Goal: Find specific page/section: Find specific page/section

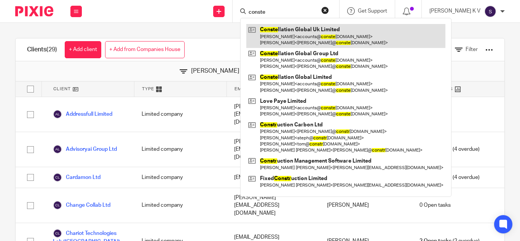
type input "conste"
click at [340, 37] on link at bounding box center [345, 36] width 199 height 24
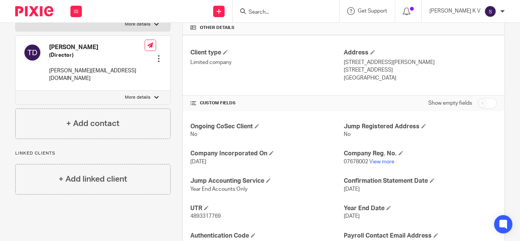
click at [293, 10] on input "Search" at bounding box center [282, 12] width 69 height 7
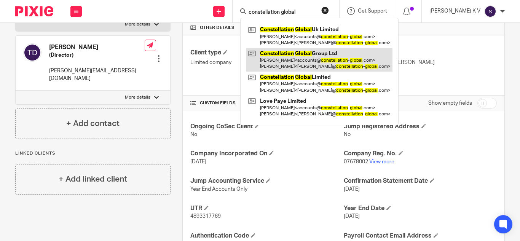
type input "constellation global"
click at [313, 54] on link at bounding box center [319, 60] width 146 height 24
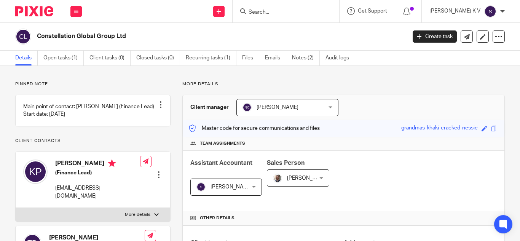
scroll to position [190, 0]
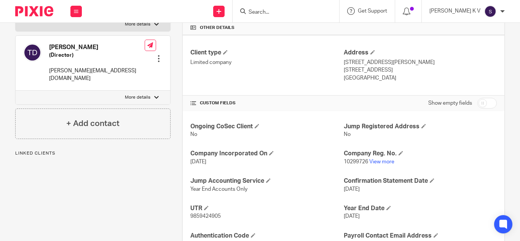
click at [385, 165] on p "10299726 View more" at bounding box center [420, 162] width 153 height 8
click at [382, 160] on link "View more" at bounding box center [381, 161] width 25 height 5
